Goal: Task Accomplishment & Management: Use online tool/utility

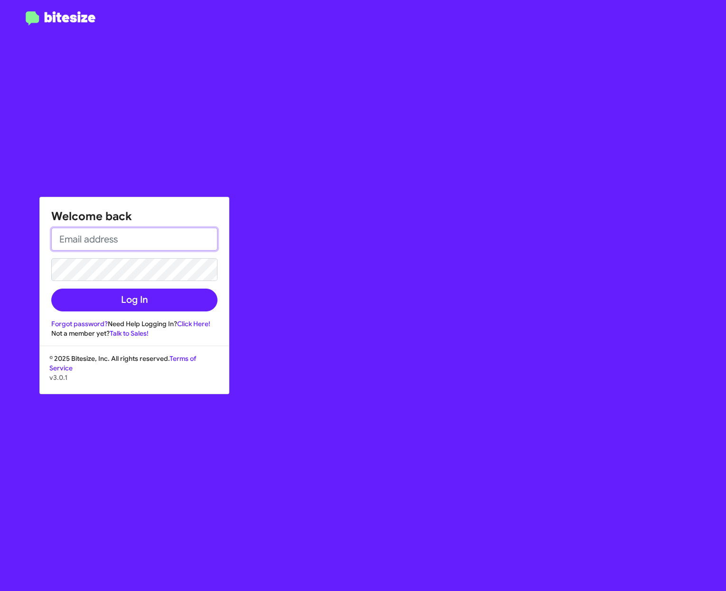
click at [157, 235] on input "email" at bounding box center [134, 239] width 166 height 23
click at [118, 244] on input "email" at bounding box center [134, 239] width 166 height 23
type input "[PERSON_NAME][EMAIL_ADDRESS][PERSON_NAME][PERSON_NAME][DOMAIN_NAME]"
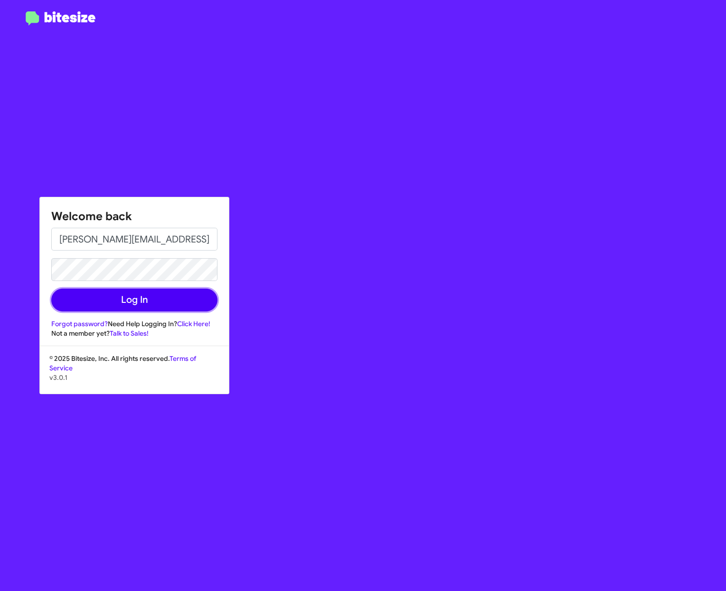
click at [182, 292] on button "Log In" at bounding box center [134, 299] width 166 height 23
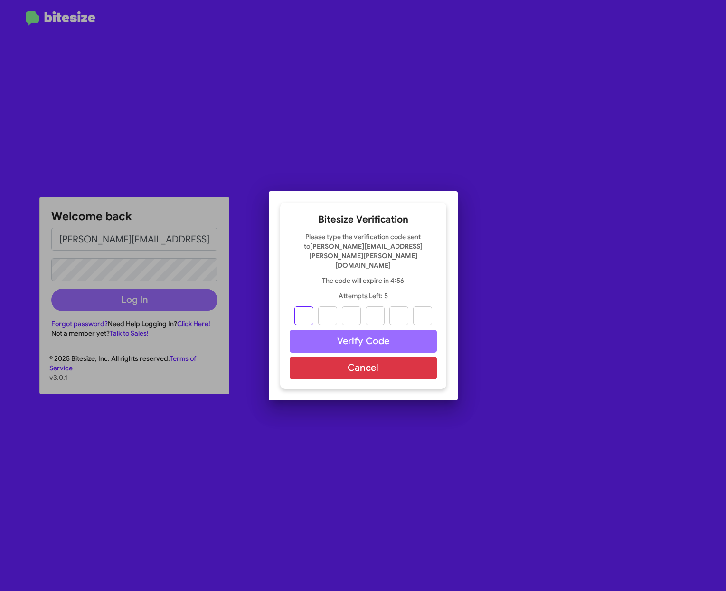
click at [305, 307] on input "text" at bounding box center [304, 315] width 19 height 19
click at [305, 306] on input "text" at bounding box center [304, 315] width 19 height 19
type input "3"
type input "8"
type input "1"
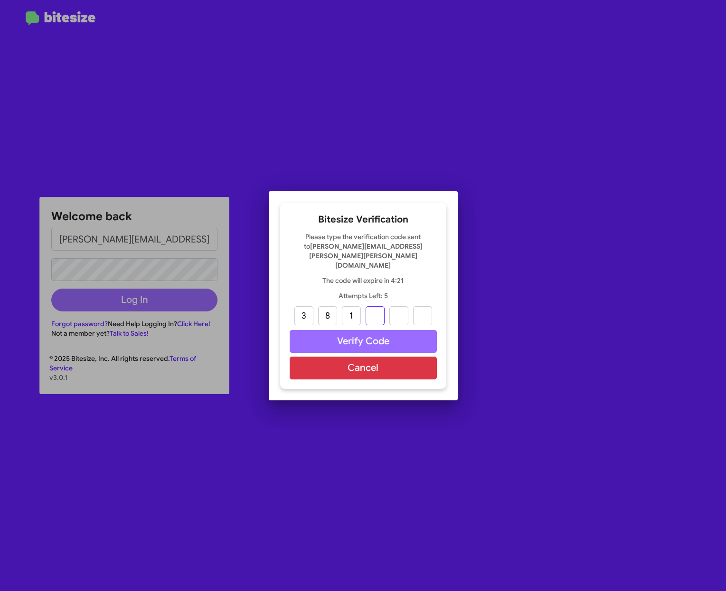
type input "3"
type input "4"
type input "8"
click at [402, 333] on button "Verify Code" at bounding box center [363, 341] width 147 height 23
